Goal: Task Accomplishment & Management: Manage account settings

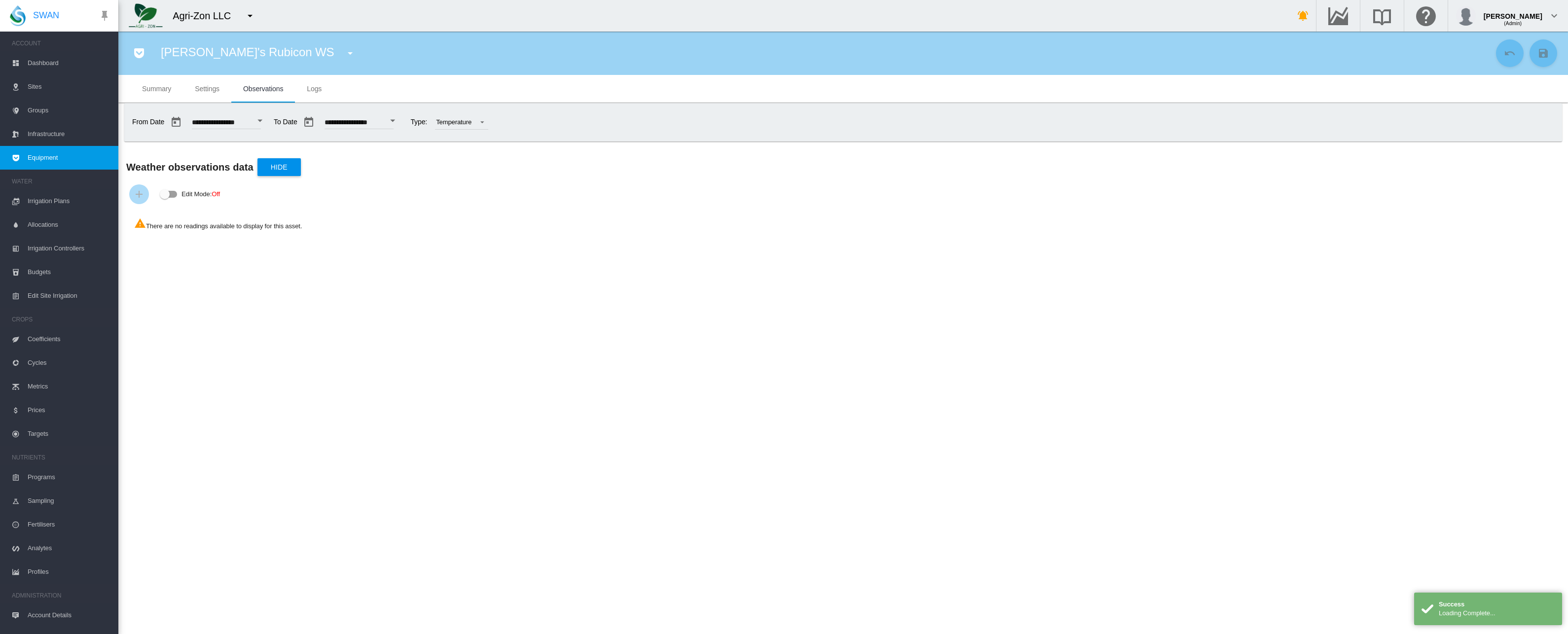
click at [219, 87] on span "Settings" at bounding box center [207, 88] width 25 height 8
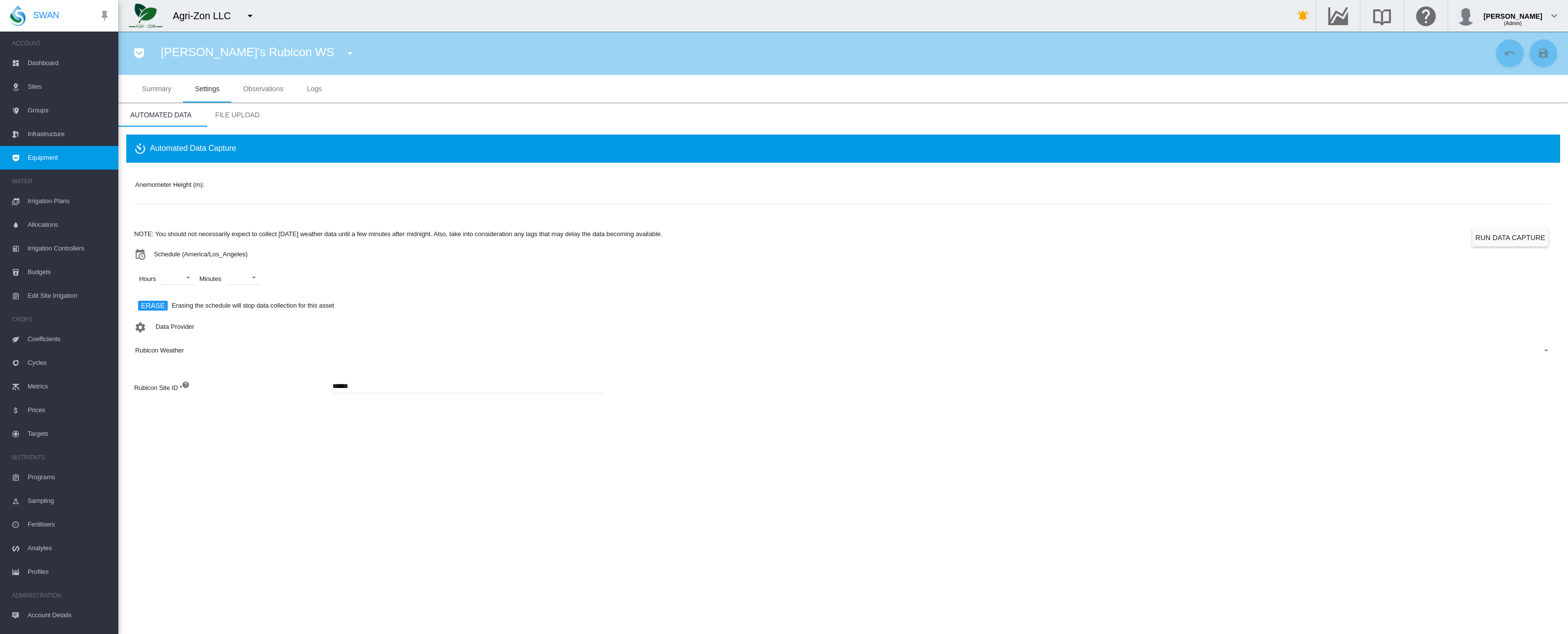
click at [340, 53] on button "button" at bounding box center [350, 53] width 19 height 19
type input "******"
click at [326, 91] on span "Fresno CA 2 FM (Flow Meter)" at bounding box center [321, 91] width 100 height 9
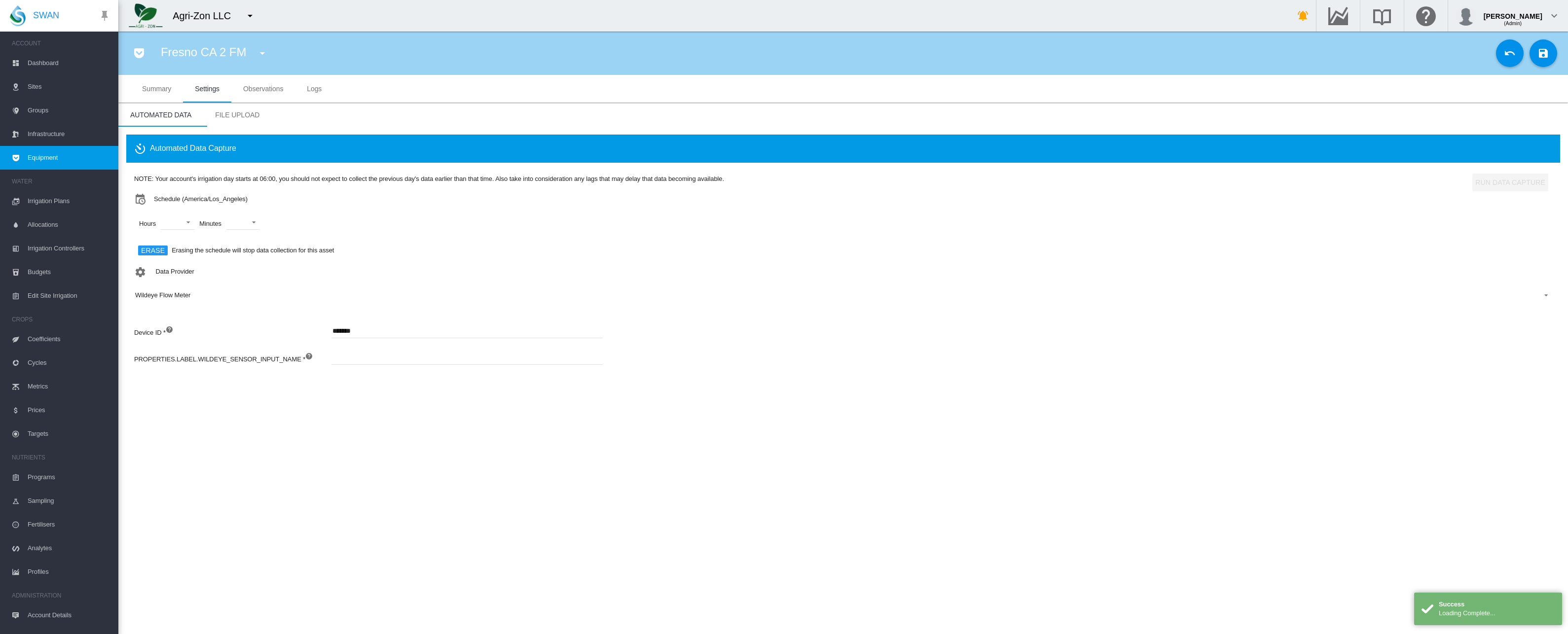
click at [245, 358] on label "PROPERTIES.LABEL.WILDEYE_SENSOR_INPUT_NAME *" at bounding box center [219, 363] width 171 height 27
copy label "WILDEYE_SENSOR_INPUT_NAME"
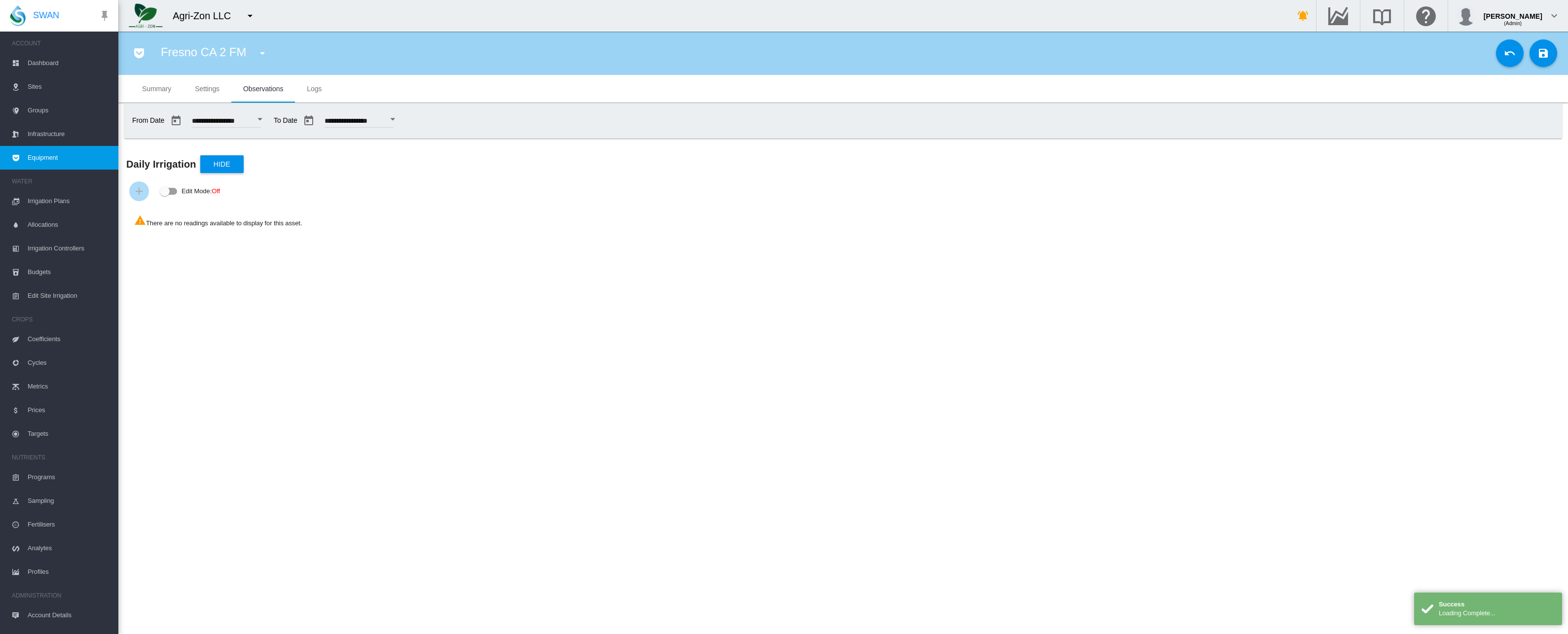
click at [210, 95] on md-tab-item "Settings" at bounding box center [207, 88] width 48 height 27
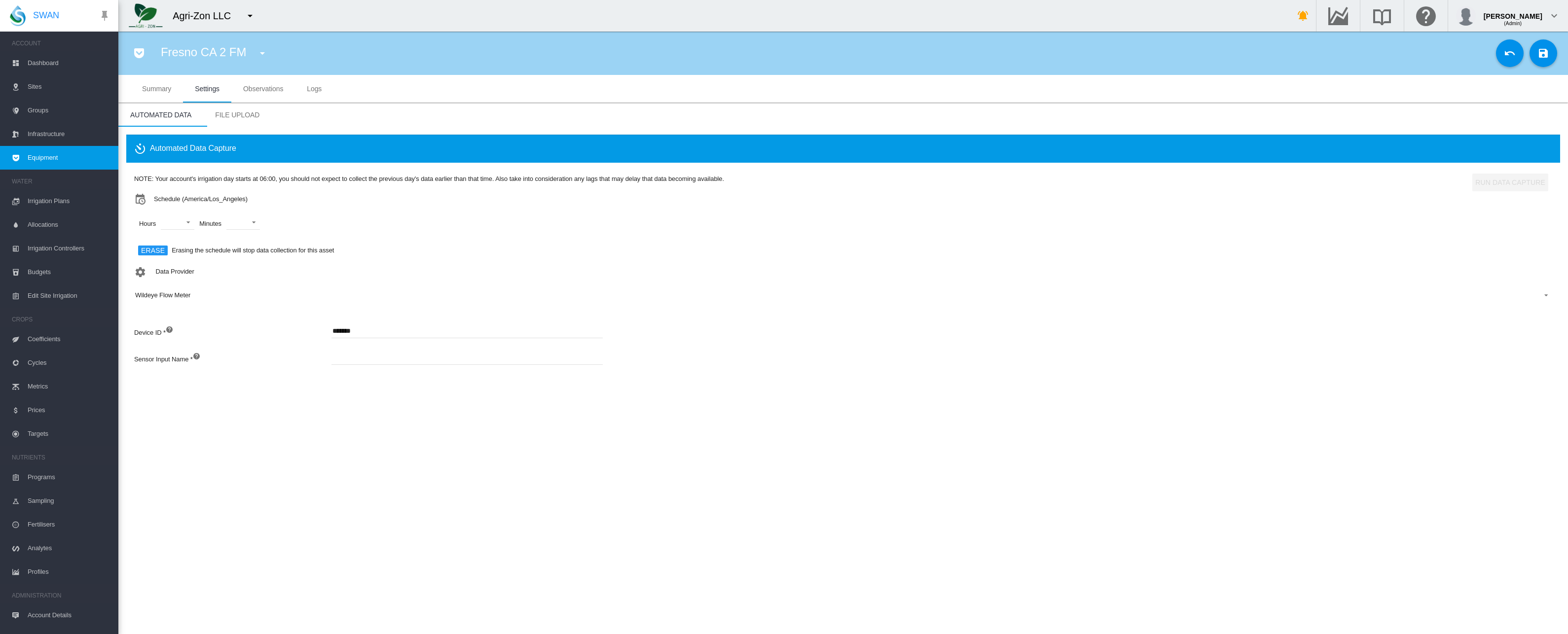
click at [368, 359] on input at bounding box center [467, 357] width 271 height 15
click at [264, 411] on section "Fresno CA 2 FM aaaa (Depth Meter) aaaa (Flow Meter) abc David T Depth (Depth Me…" at bounding box center [843, 333] width 1450 height 602
